Goal: Transaction & Acquisition: Book appointment/travel/reservation

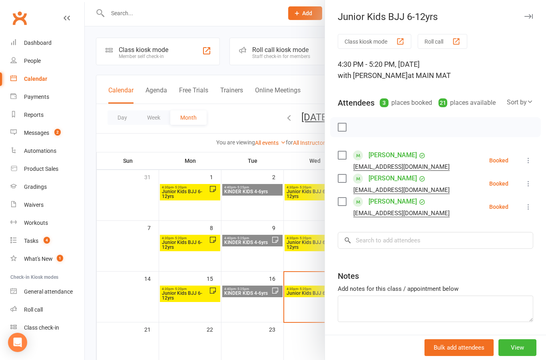
click at [344, 151] on label at bounding box center [342, 155] width 8 height 8
click at [340, 176] on label at bounding box center [342, 178] width 8 height 8
click at [374, 238] on input "search" at bounding box center [435, 240] width 195 height 17
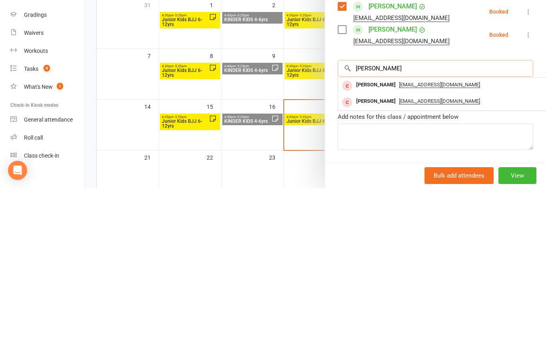
type input "[PERSON_NAME]"
click at [375, 251] on div "[PERSON_NAME]" at bounding box center [376, 257] width 46 height 12
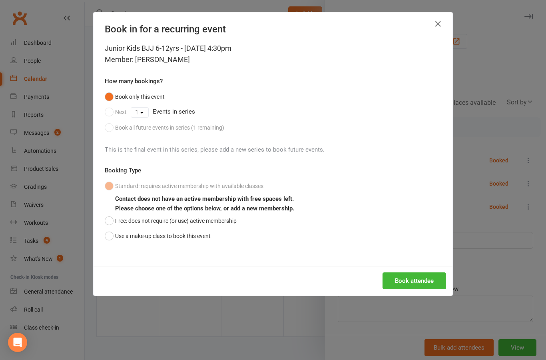
click at [408, 278] on button "Book attendee" at bounding box center [414, 280] width 64 height 17
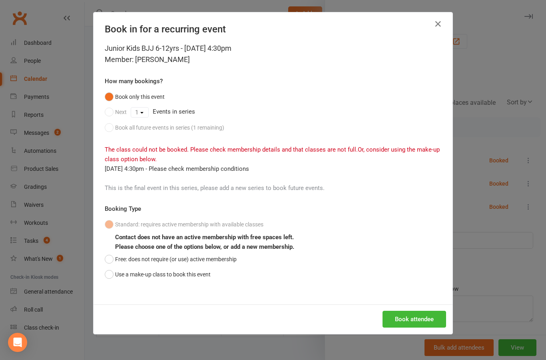
click at [432, 29] on button "button" at bounding box center [437, 24] width 13 height 13
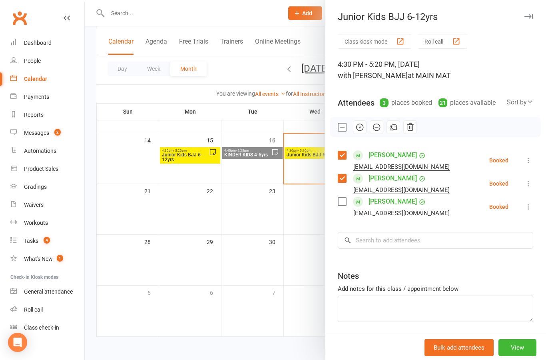
click at [342, 127] on label at bounding box center [342, 127] width 8 height 8
click at [342, 152] on label at bounding box center [342, 155] width 8 height 8
click at [345, 182] on label at bounding box center [342, 178] width 8 height 8
click at [359, 130] on icon "button" at bounding box center [359, 127] width 9 height 9
click at [343, 127] on label at bounding box center [342, 127] width 8 height 8
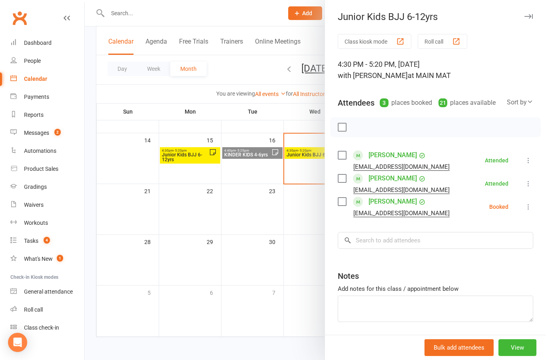
click at [521, 21] on div "Junior Kids BJJ 6-12yrs" at bounding box center [435, 16] width 221 height 11
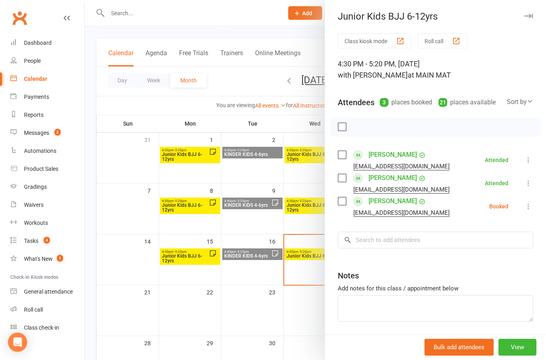
scroll to position [0, 0]
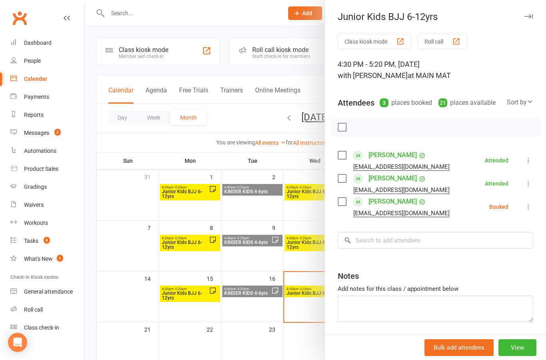
click at [156, 56] on div at bounding box center [315, 180] width 461 height 360
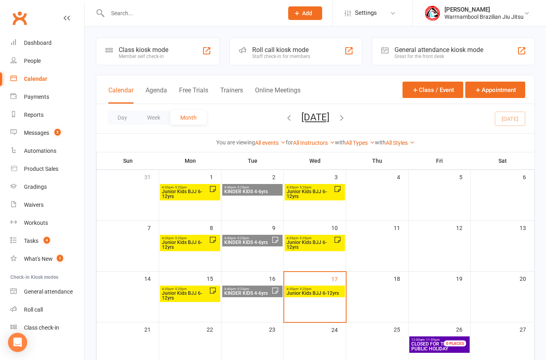
click at [162, 52] on div "Class kiosk mode" at bounding box center [144, 50] width 50 height 8
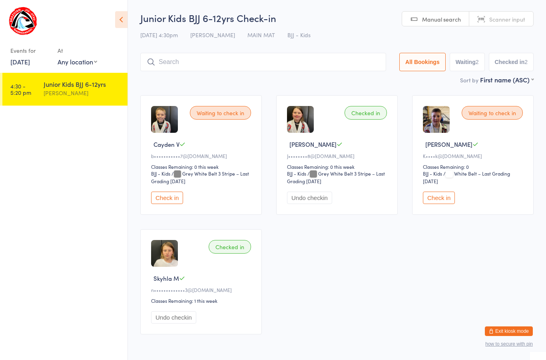
click at [235, 59] on input "search" at bounding box center [263, 62] width 246 height 18
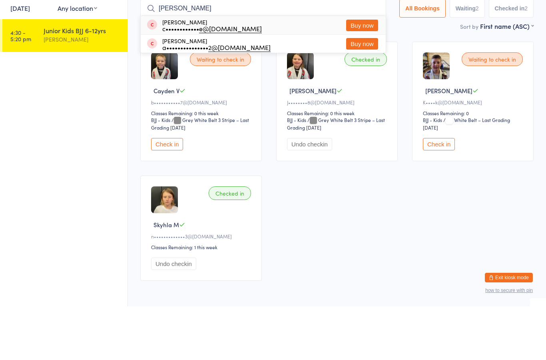
type input "Ned"
click at [200, 79] on div "c•••••••••••• e@gmail.com" at bounding box center [211, 82] width 99 height 6
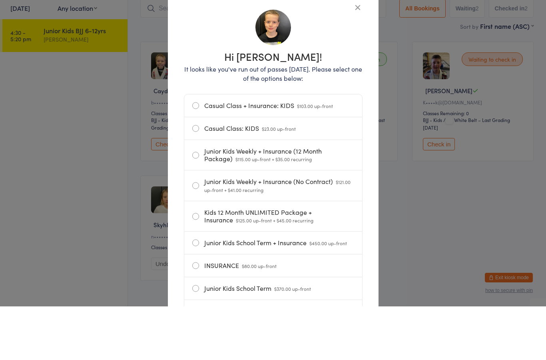
scroll to position [40, 0]
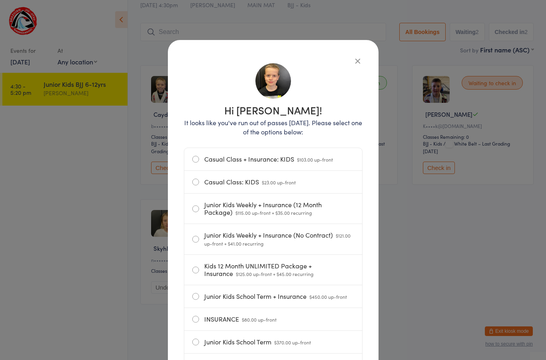
click at [225, 188] on label "Casual Class: KIDS $23.00 up-front" at bounding box center [273, 182] width 162 height 22
click at [0, 0] on input "Casual Class: KIDS $23.00 up-front" at bounding box center [0, 0] width 0 height 0
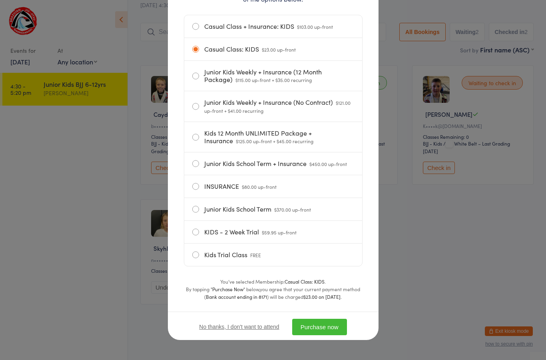
scroll to position [137, 0]
click at [323, 326] on button "Purchase now" at bounding box center [319, 326] width 55 height 16
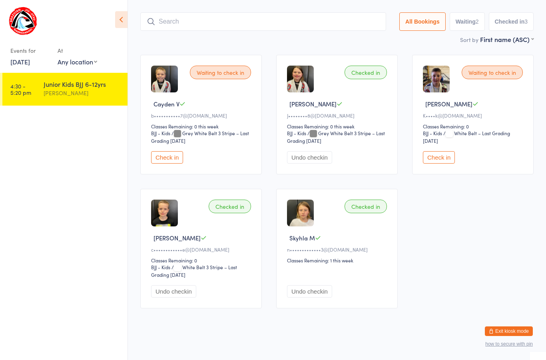
click at [504, 331] on button "Exit kiosk mode" at bounding box center [509, 331] width 48 height 10
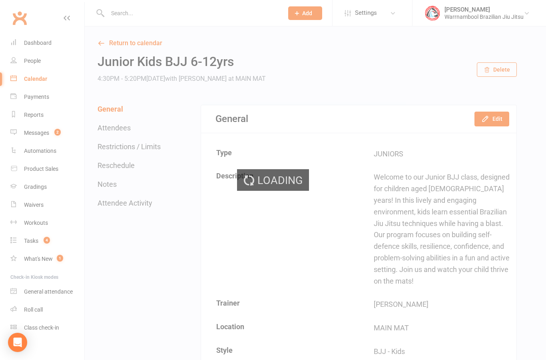
click at [34, 62] on div "Loading" at bounding box center [273, 180] width 546 height 360
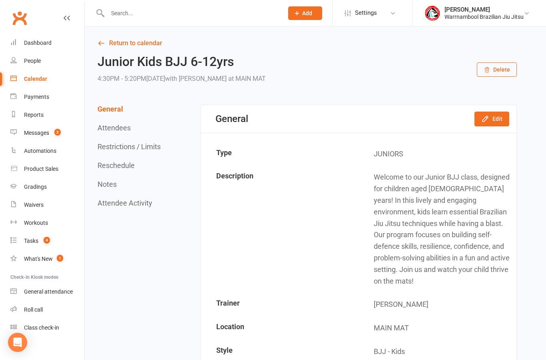
click at [39, 63] on div "People" at bounding box center [32, 61] width 17 height 6
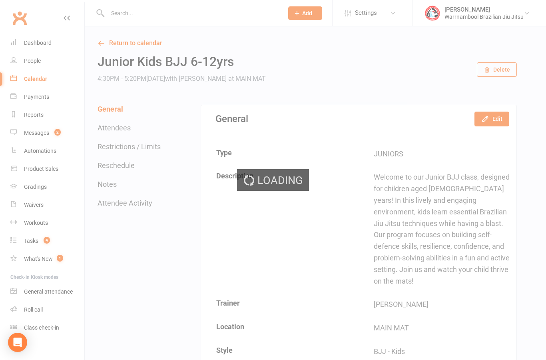
select select "100"
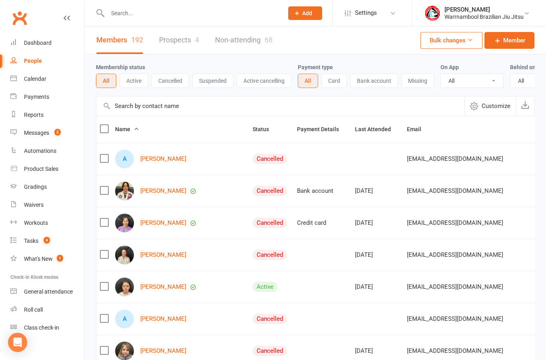
click at [160, 42] on link "Prospects 4" at bounding box center [179, 40] width 40 height 28
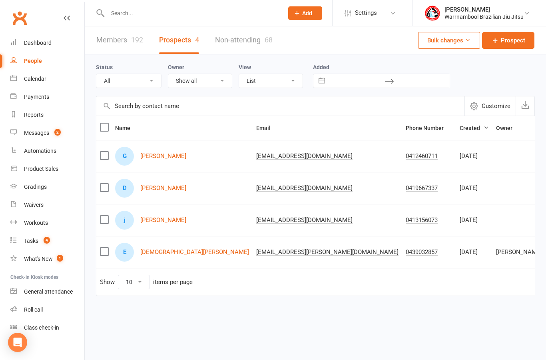
click at [119, 40] on link "Members 192" at bounding box center [119, 40] width 47 height 28
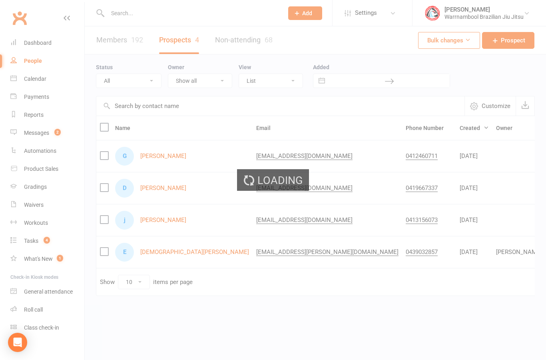
select select "100"
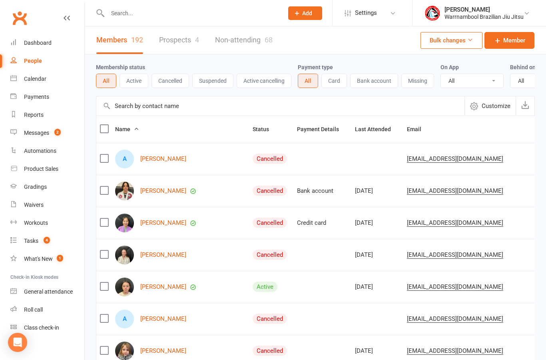
click at [139, 77] on button "Active" at bounding box center [133, 81] width 29 height 14
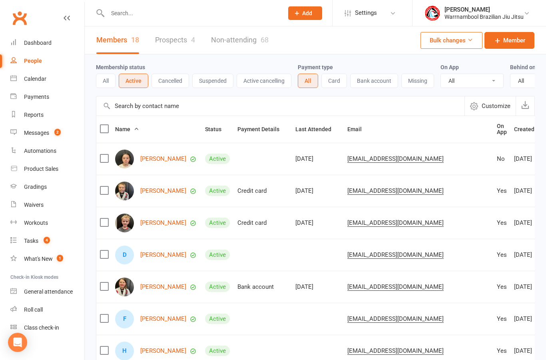
click at [174, 155] on link "Alese-Rose Te Mana White" at bounding box center [163, 158] width 46 height 7
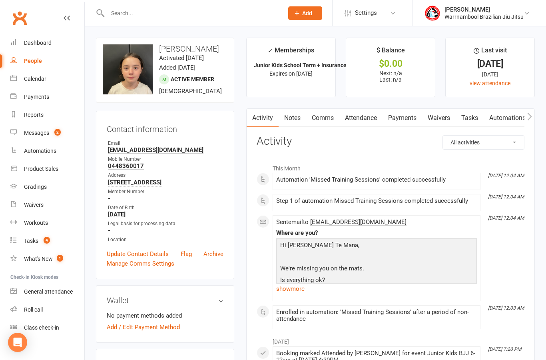
click at [38, 80] on div "Calendar" at bounding box center [35, 79] width 22 height 6
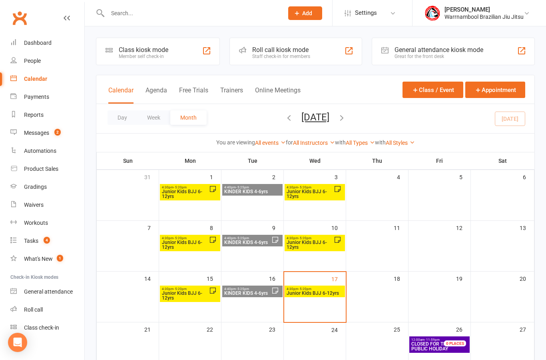
click at [145, 48] on div "Class kiosk mode" at bounding box center [144, 50] width 50 height 8
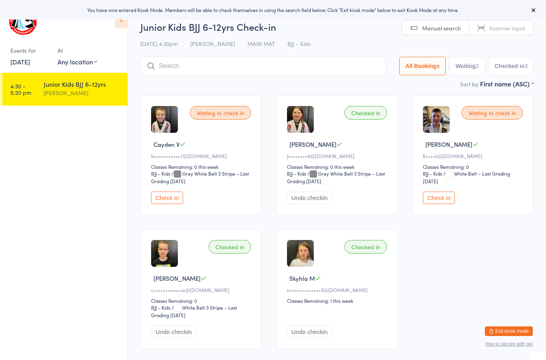
click at [213, 66] on input "search" at bounding box center [263, 66] width 246 height 18
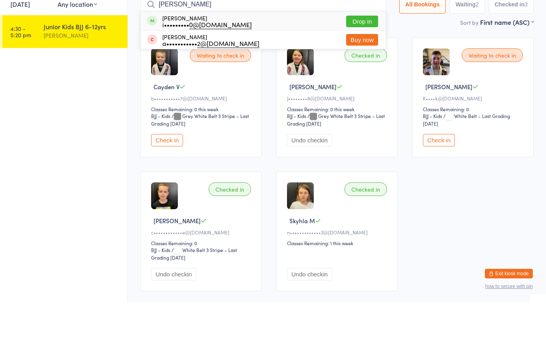
type input "Alese"
click at [357, 73] on button "Drop in" at bounding box center [362, 79] width 32 height 12
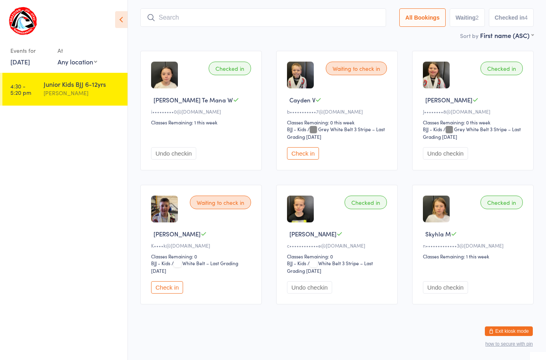
click at [170, 282] on button "Check in" at bounding box center [167, 287] width 32 height 12
